Goal: Transaction & Acquisition: Purchase product/service

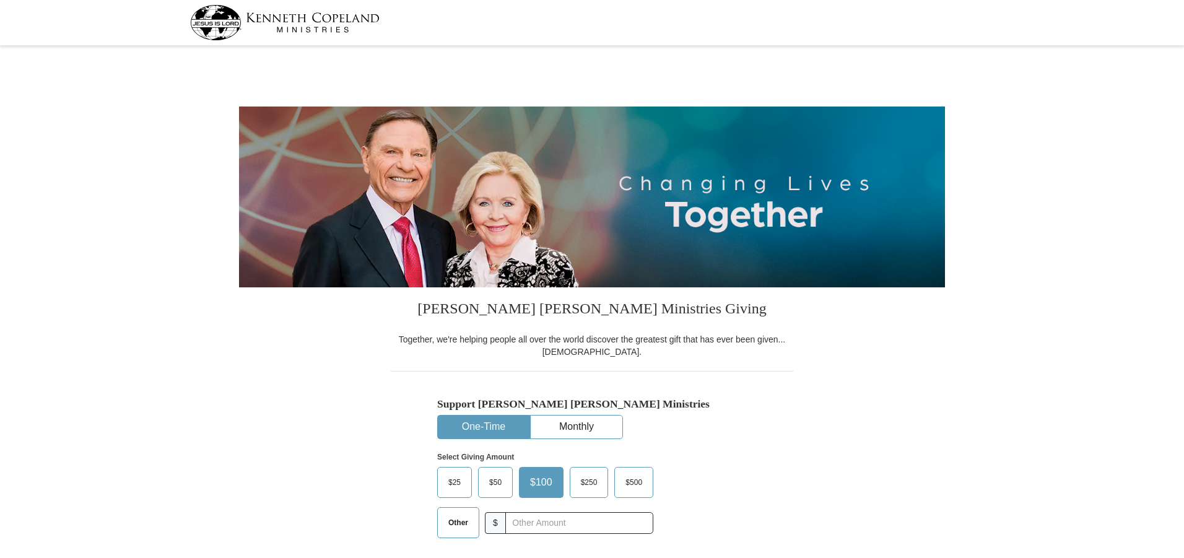
select select "IL"
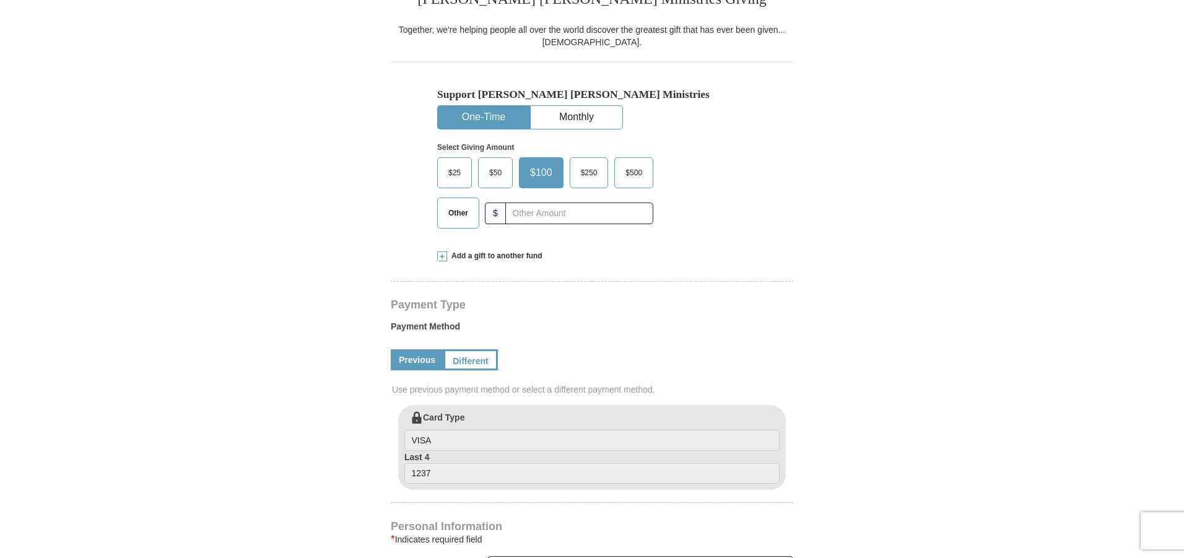
scroll to position [372, 0]
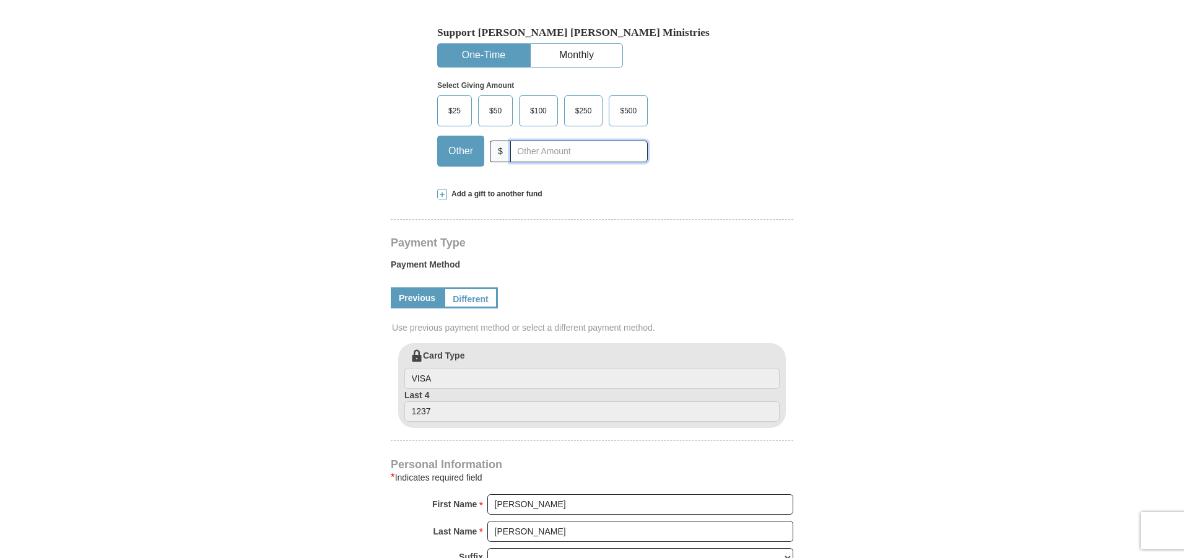
click at [562, 156] on input "text" at bounding box center [579, 152] width 138 height 22
type input "250.00"
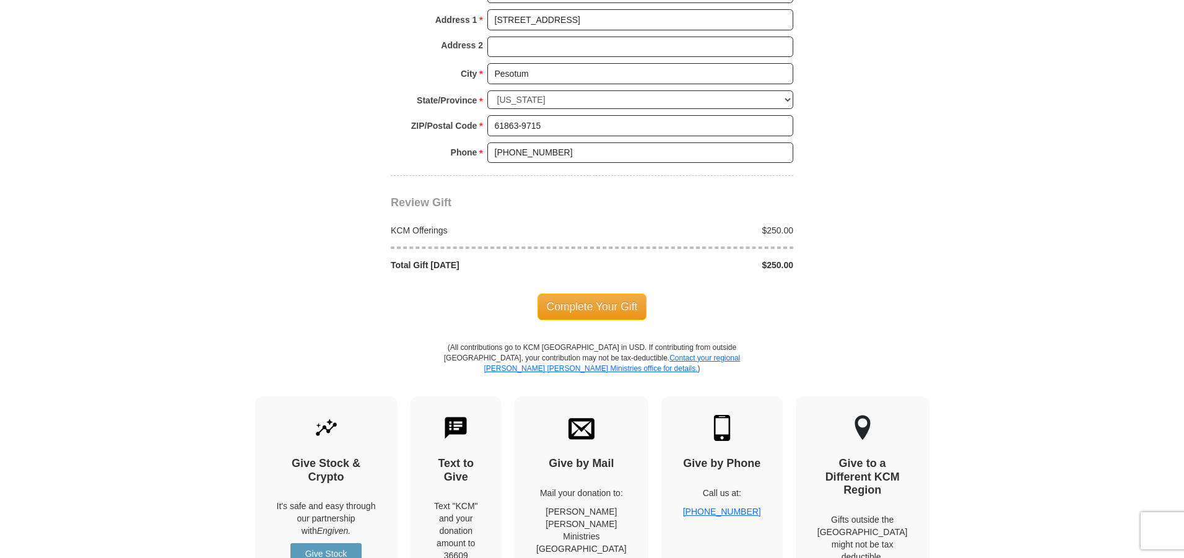
scroll to position [681, 0]
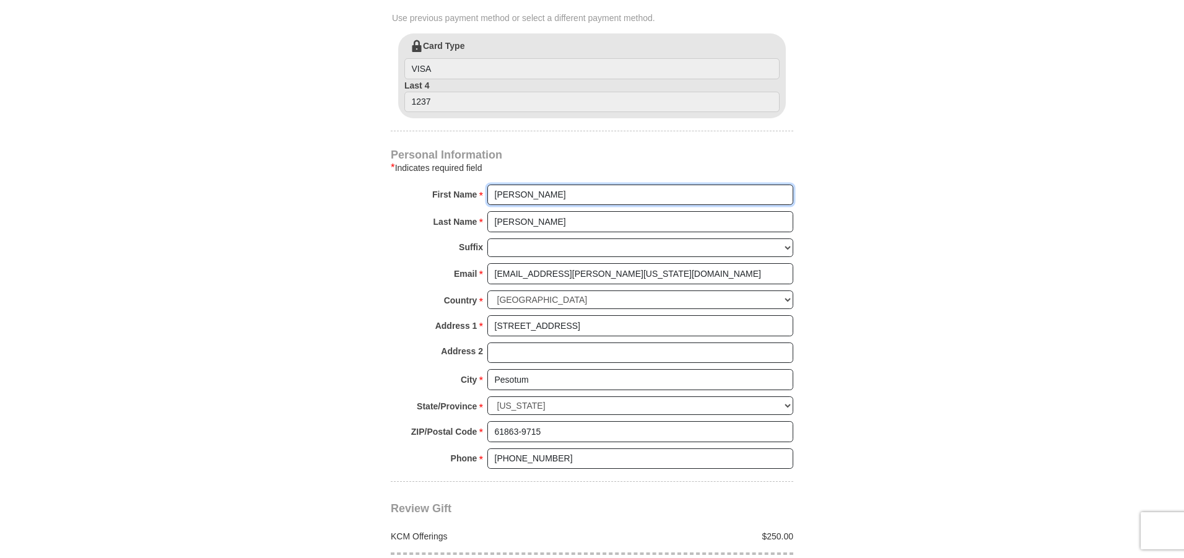
click at [527, 193] on input "[PERSON_NAME]" at bounding box center [640, 195] width 306 height 21
type input "[PERSON_NAME] and [PERSON_NAME]"
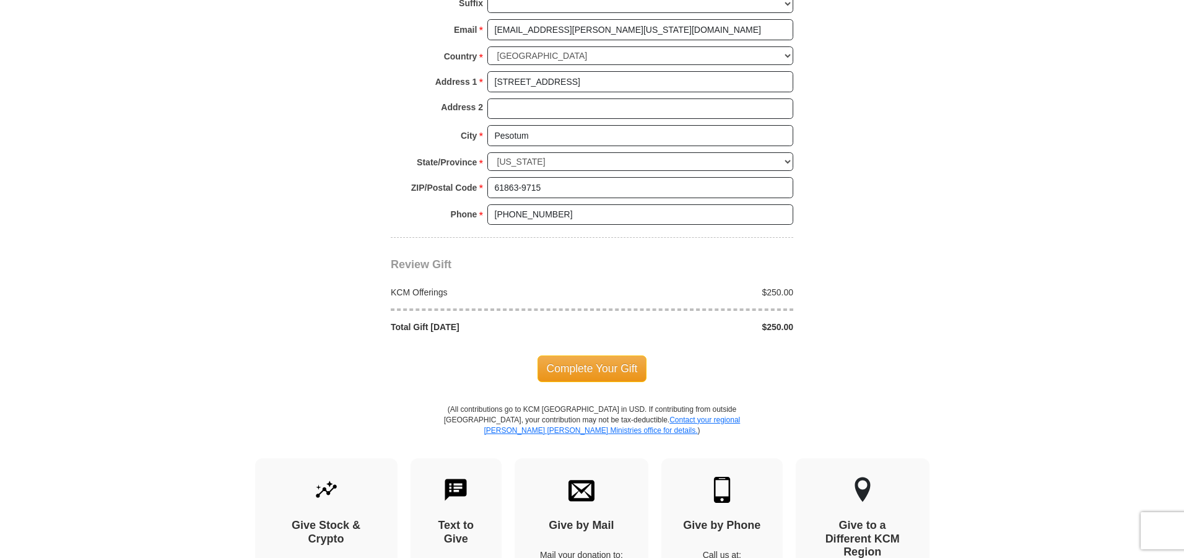
scroll to position [929, 0]
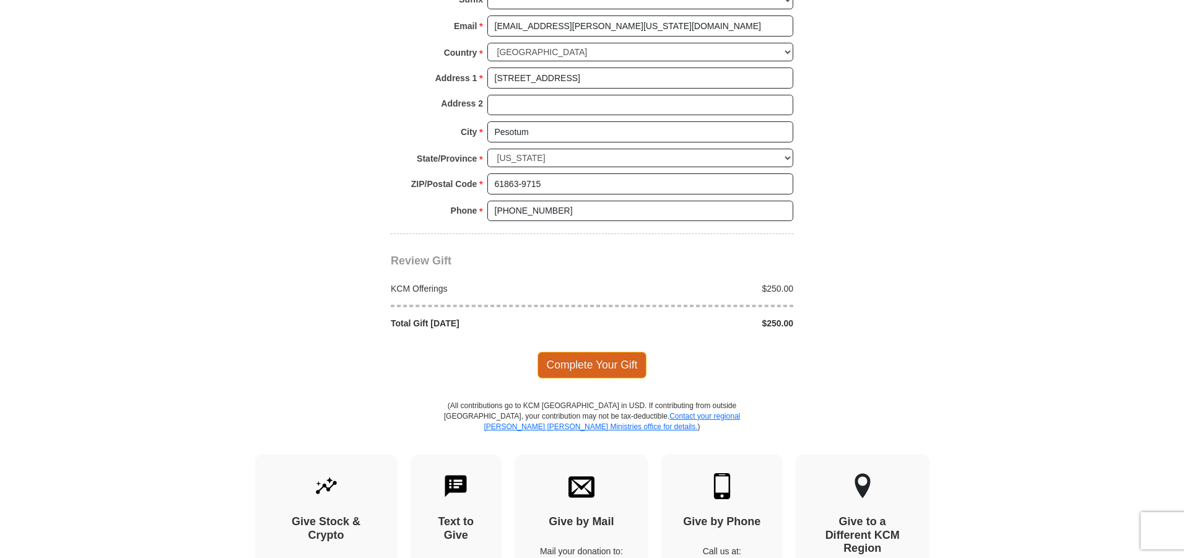
click at [583, 369] on span "Complete Your Gift" at bounding box center [593, 365] width 110 height 26
